Goal: Task Accomplishment & Management: Manage account settings

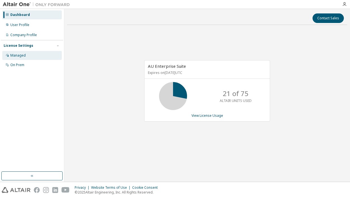
click at [23, 55] on div "Managed" at bounding box center [17, 55] width 15 height 4
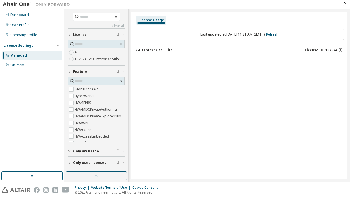
click at [137, 50] on icon "button" at bounding box center [136, 50] width 1 height 2
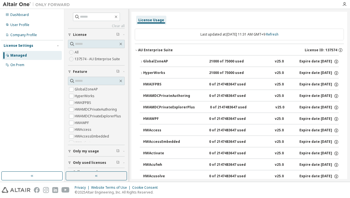
click at [149, 49] on div "AU Enterprise Suite" at bounding box center [155, 50] width 35 height 4
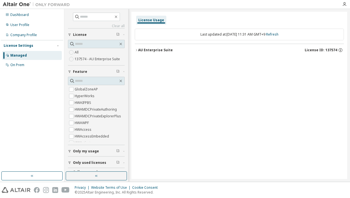
click at [146, 50] on div "AU Enterprise Suite" at bounding box center [155, 50] width 35 height 4
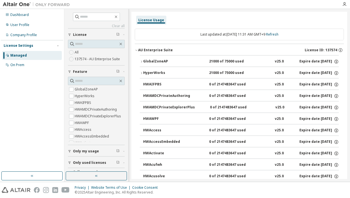
click at [142, 61] on icon "button" at bounding box center [141, 61] width 3 height 3
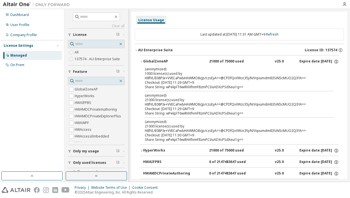
click at [143, 152] on icon "button" at bounding box center [141, 150] width 3 height 3
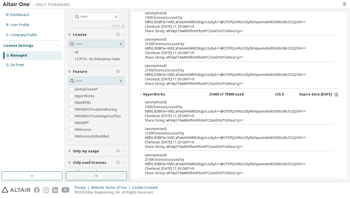
scroll to position [28, 0]
